Goal: Transaction & Acquisition: Obtain resource

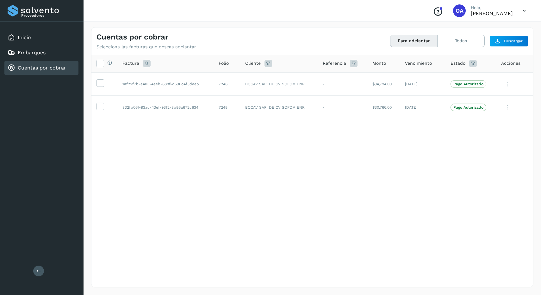
click at [522, 12] on icon at bounding box center [523, 10] width 13 height 13
click at [367, 45] on div at bounding box center [270, 147] width 541 height 295
click at [405, 36] on button "Para adelantar" at bounding box center [413, 41] width 47 height 12
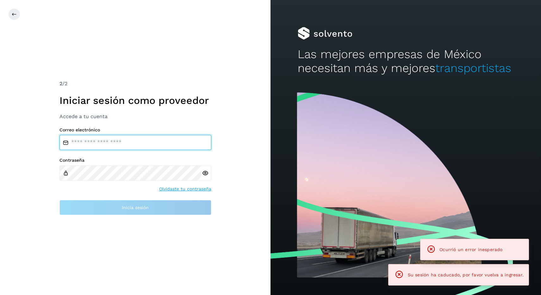
click at [183, 143] on input "email" at bounding box center [135, 142] width 152 height 15
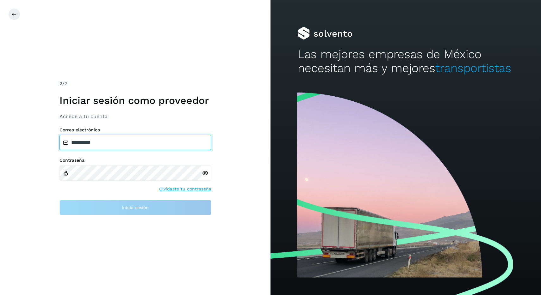
type input "**********"
click at [140, 153] on div "**********" at bounding box center [135, 171] width 152 height 88
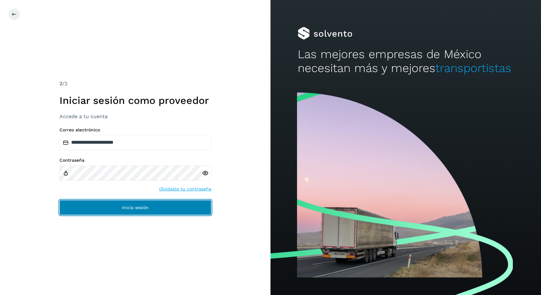
click at [115, 205] on button "Inicia sesión" at bounding box center [135, 207] width 152 height 15
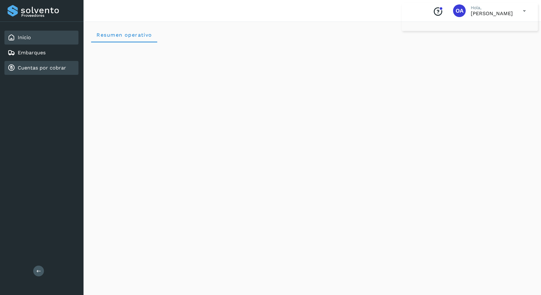
click at [37, 64] on div "Cuentas por cobrar" at bounding box center [37, 68] width 58 height 8
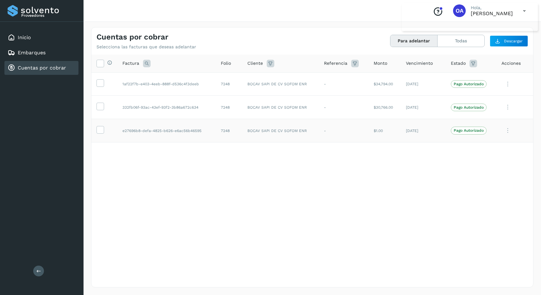
click at [100, 135] on td at bounding box center [104, 130] width 26 height 23
click at [101, 129] on icon at bounding box center [100, 129] width 7 height 7
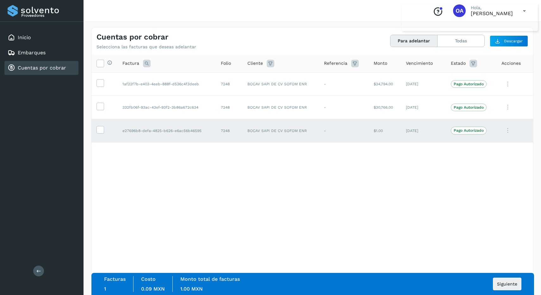
click at [503, 291] on div "Facturas 1 Costo 0.09 MXN Monto total de facturas 1.00 MXN Siguiente" at bounding box center [312, 284] width 417 height 16
click at [501, 287] on button "Siguiente" at bounding box center [507, 284] width 28 height 13
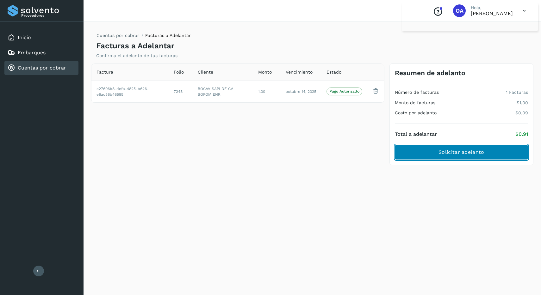
click at [433, 150] on button "Solicitar adelanto" at bounding box center [461, 152] width 133 height 15
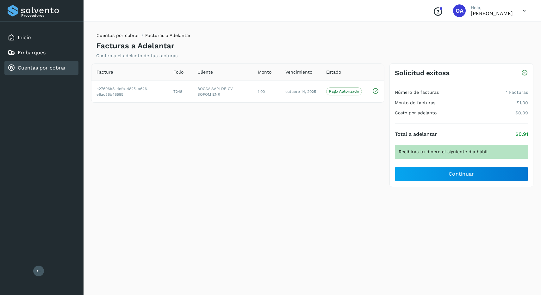
click at [129, 36] on link "Cuentas por cobrar" at bounding box center [117, 35] width 43 height 5
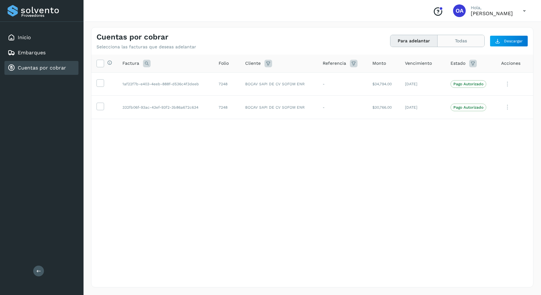
click at [466, 41] on button "Todas" at bounding box center [460, 41] width 47 height 12
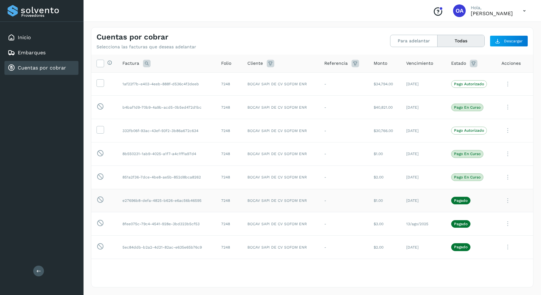
click at [507, 203] on icon at bounding box center [507, 200] width 13 height 13
click at [492, 217] on button "Ver Detalle" at bounding box center [489, 216] width 75 height 12
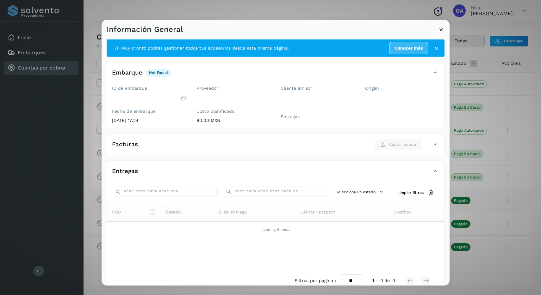
click at [438, 29] on icon at bounding box center [441, 29] width 7 height 7
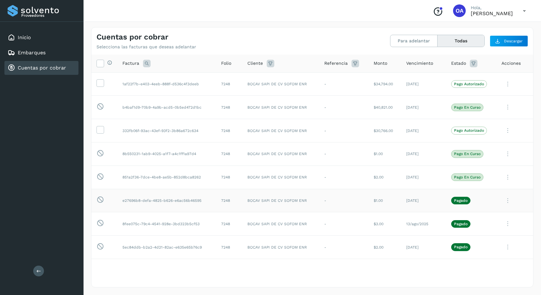
click at [506, 204] on icon at bounding box center [507, 200] width 13 height 13
click at [402, 223] on div at bounding box center [270, 147] width 541 height 295
click at [511, 222] on icon at bounding box center [507, 223] width 13 height 13
click at [501, 231] on div at bounding box center [270, 147] width 541 height 295
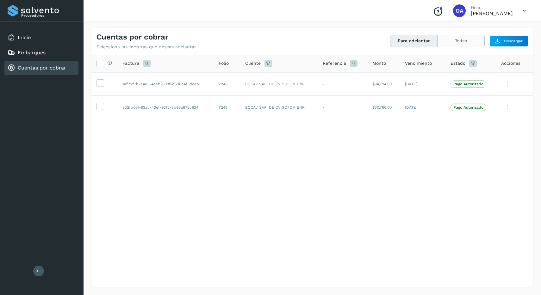
click at [466, 46] on button "Todas" at bounding box center [460, 41] width 47 height 12
click at [466, 49] on div "Cuentas por cobrar Selecciona las facturas que deseas adelantar Para adelantar …" at bounding box center [311, 39] width 441 height 22
click at [463, 46] on button "Todas" at bounding box center [460, 41] width 47 height 12
click at [468, 45] on button "Todas" at bounding box center [460, 41] width 47 height 12
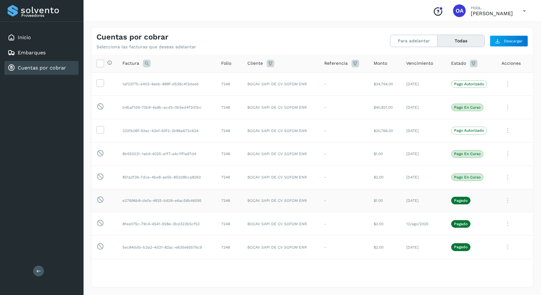
click at [509, 204] on icon at bounding box center [507, 200] width 13 height 13
click at [489, 254] on button "CEP" at bounding box center [489, 253] width 75 height 12
